Goal: Transaction & Acquisition: Purchase product/service

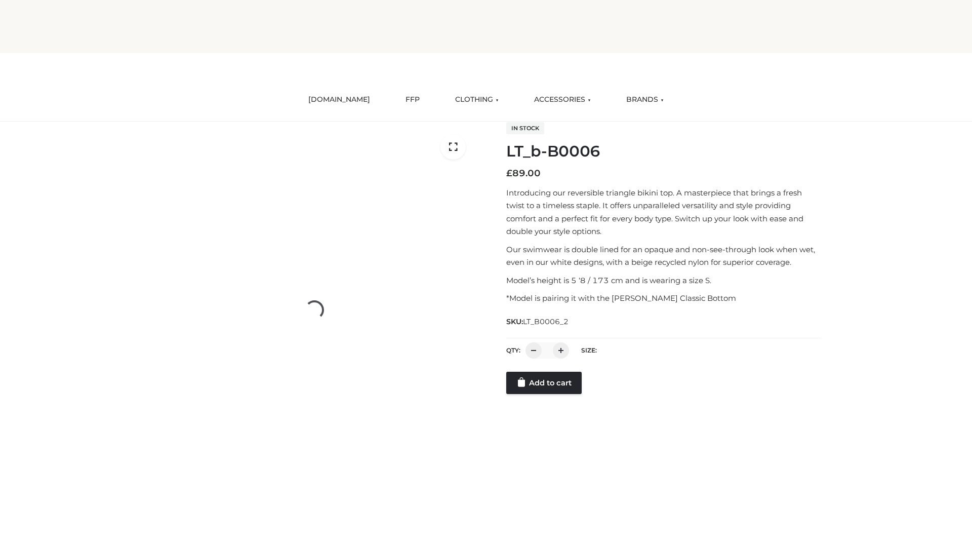
click at [545, 394] on link "Add to cart" at bounding box center [543, 383] width 75 height 22
